Goal: Navigation & Orientation: Find specific page/section

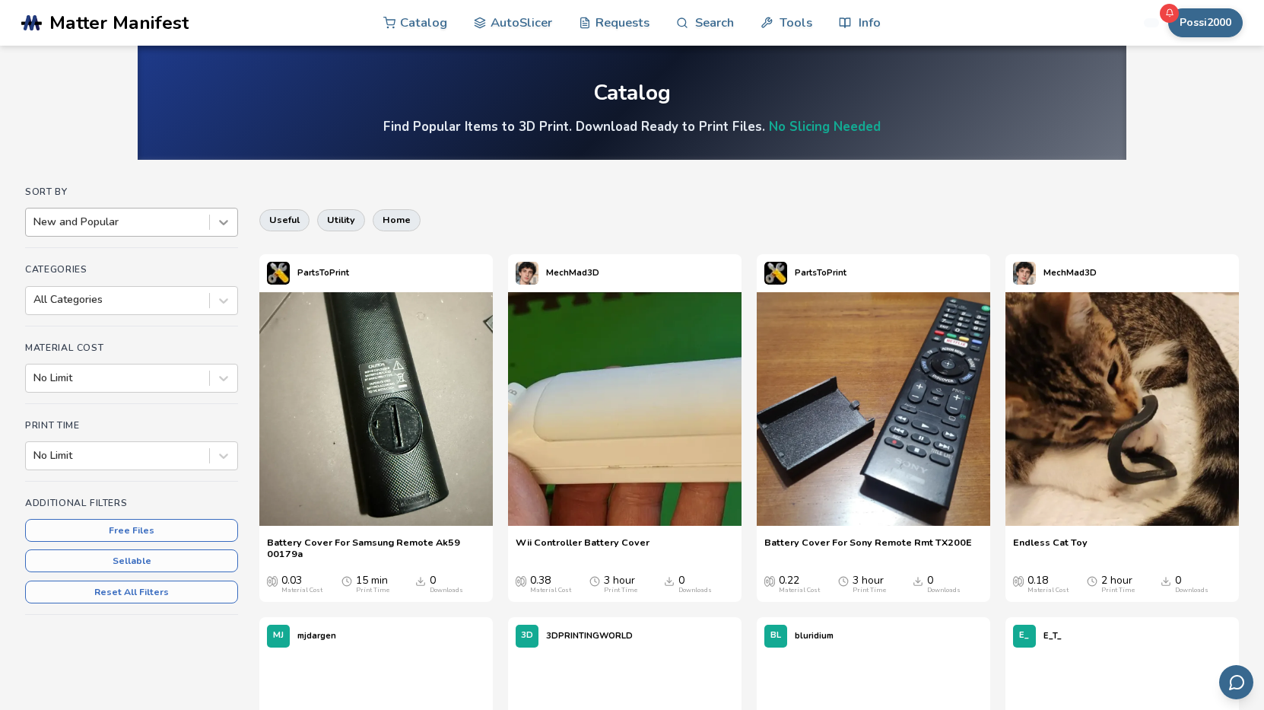
click at [226, 223] on icon at bounding box center [223, 223] width 9 height 5
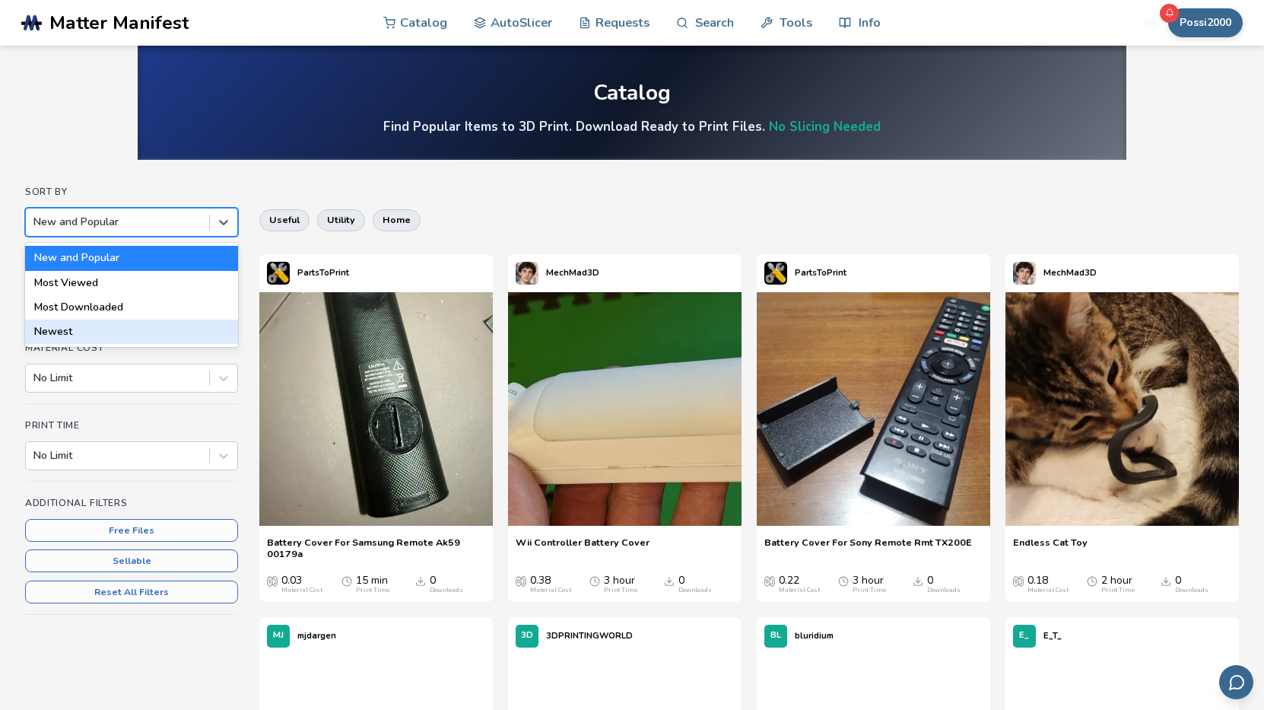
click at [64, 331] on div "Newest" at bounding box center [131, 331] width 213 height 24
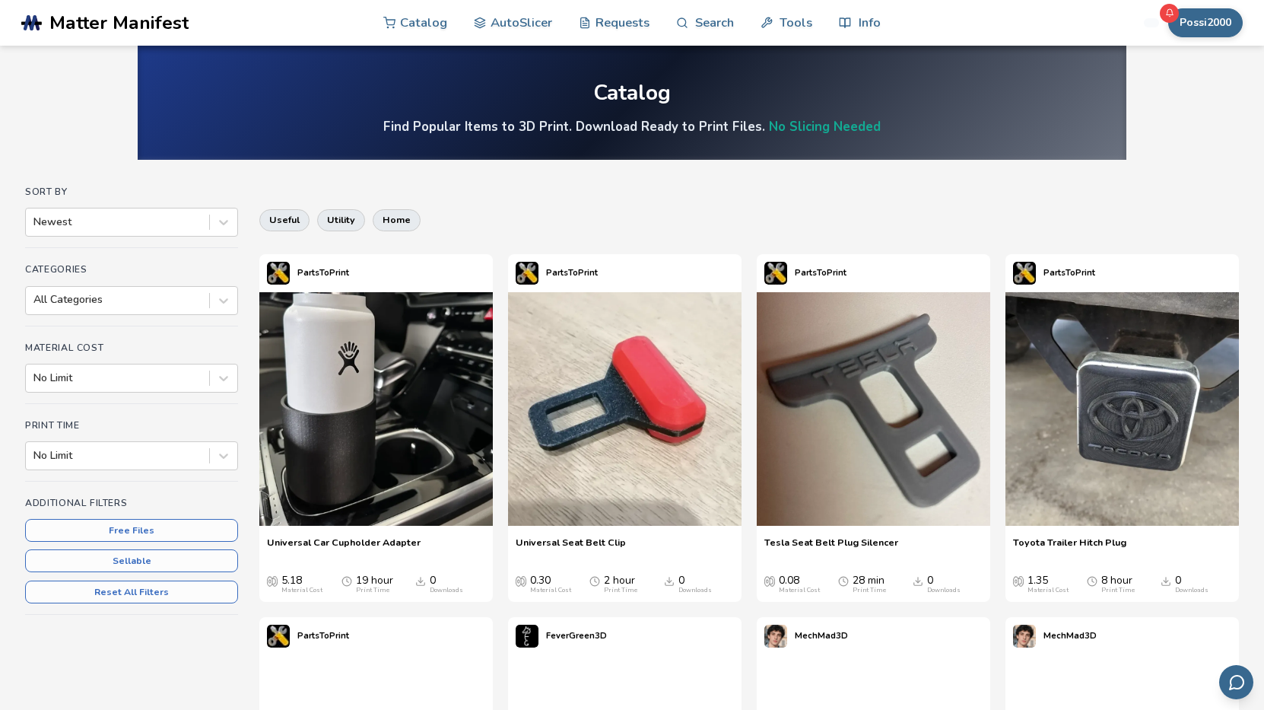
scroll to position [228, 0]
